Goal: Information Seeking & Learning: Learn about a topic

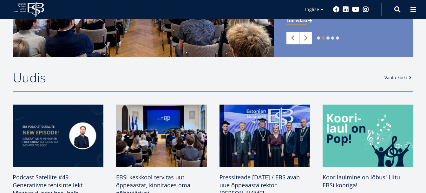
scroll to position [102, 0]
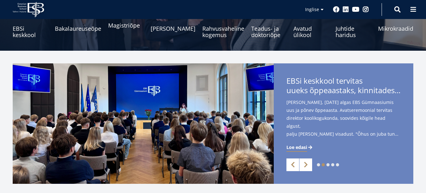
click at [132, 26] on link "Magistriõpe" at bounding box center [125, 25] width 35 height 25
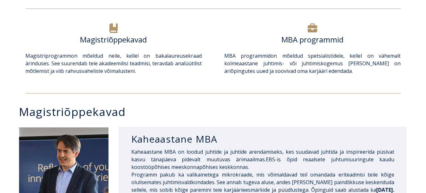
scroll to position [286, 0]
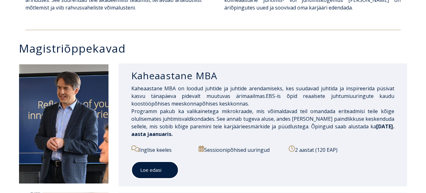
drag, startPoint x: 161, startPoint y: 167, endPoint x: 198, endPoint y: 159, distance: 37.7
click at [161, 166] on link "Loe edasi" at bounding box center [154, 170] width 47 height 17
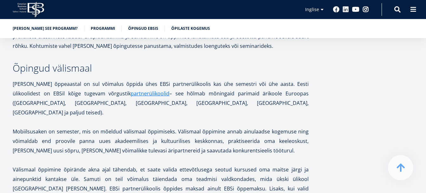
scroll to position [1238, 0]
